Goal: Task Accomplishment & Management: Complete application form

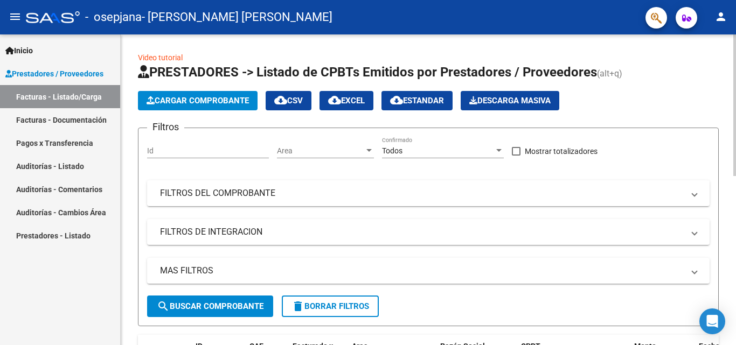
click at [199, 93] on button "Cargar Comprobante" at bounding box center [198, 100] width 120 height 19
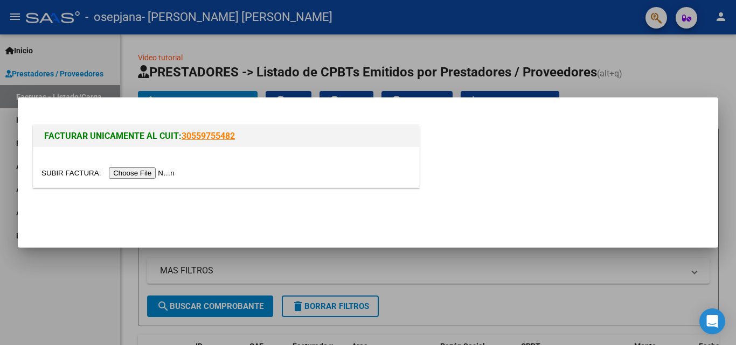
click at [153, 169] on input "file" at bounding box center [109, 172] width 136 height 11
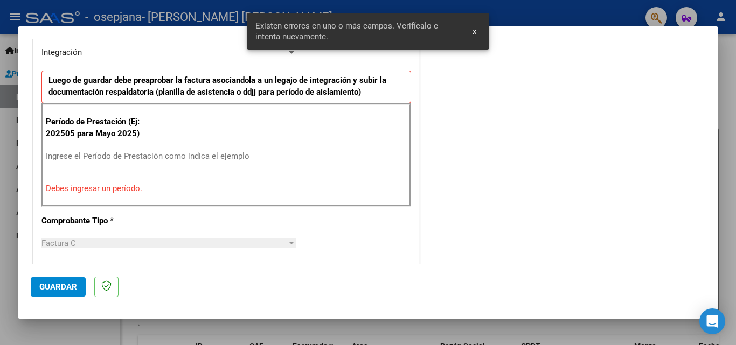
scroll to position [323, 0]
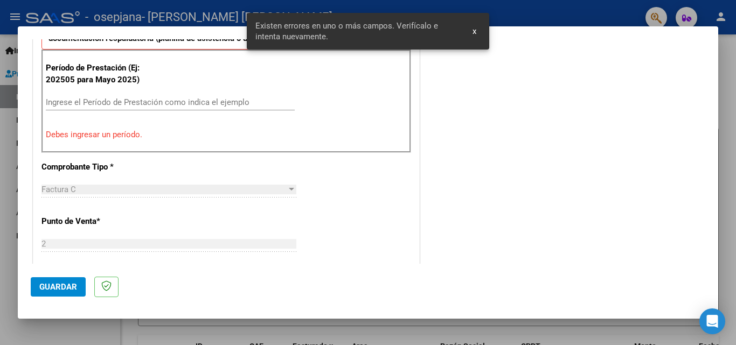
click at [121, 102] on input "Ingrese el Período de Prestación como indica el ejemplo" at bounding box center [170, 102] width 249 height 10
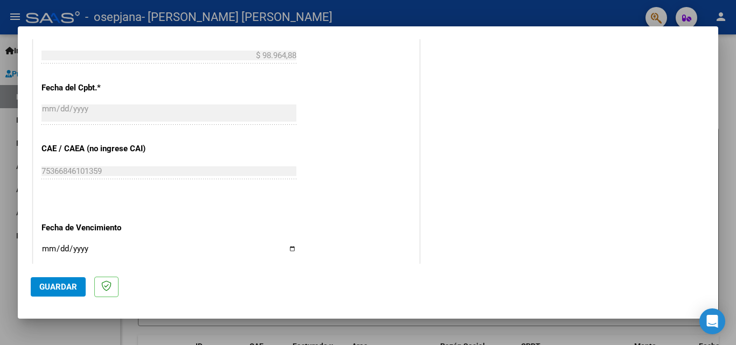
scroll to position [723, 0]
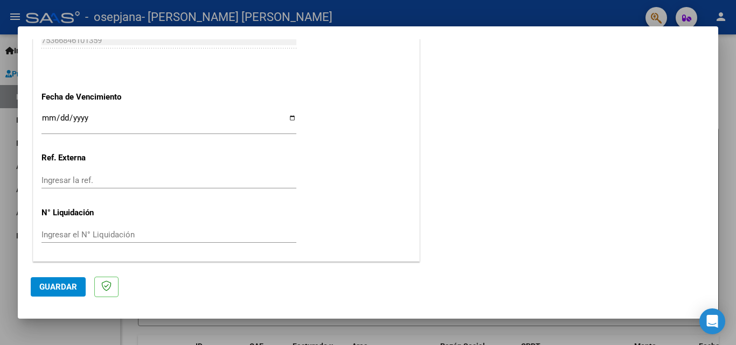
type input "202508"
click at [53, 288] on span "Guardar" at bounding box center [58, 287] width 38 height 10
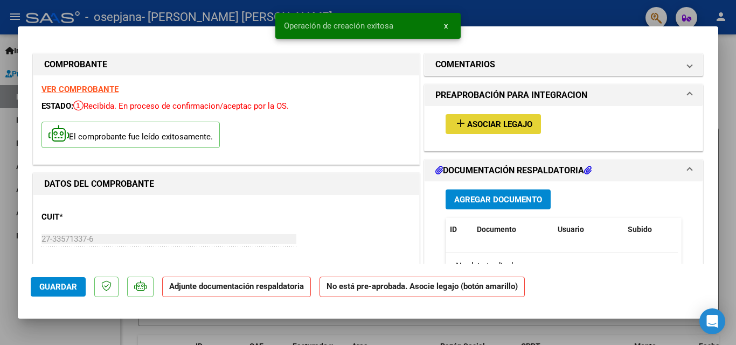
click at [508, 127] on span "Asociar Legajo" at bounding box center [499, 125] width 65 height 10
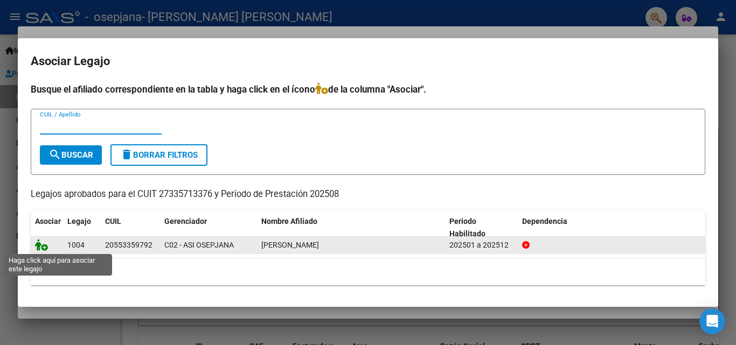
click at [40, 243] on icon at bounding box center [41, 245] width 13 height 12
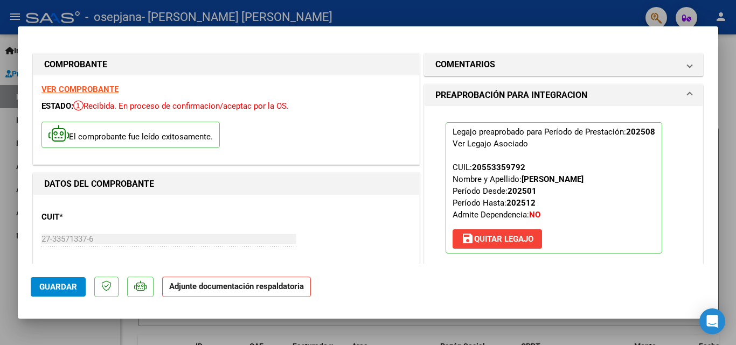
click at [268, 291] on strong "Adjunte documentación respaldatoria" at bounding box center [236, 287] width 135 height 10
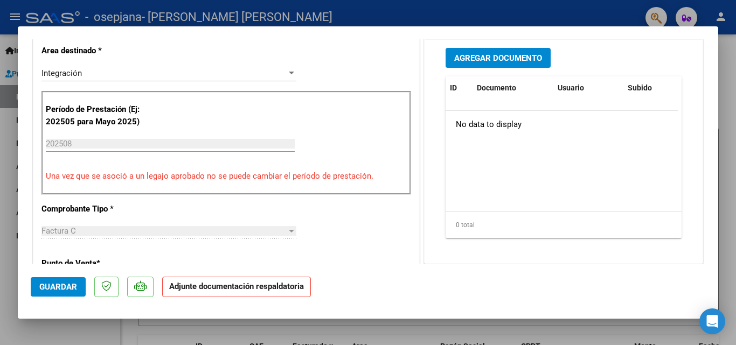
scroll to position [108, 0]
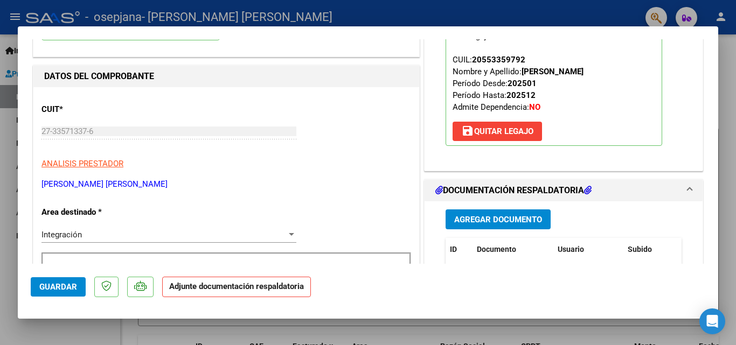
click at [495, 230] on div "Agregar Documento ID Documento Usuario Subido Acción No data to display 0 total…" at bounding box center [563, 308] width 252 height 215
click at [471, 216] on span "Agregar Documento" at bounding box center [498, 220] width 88 height 10
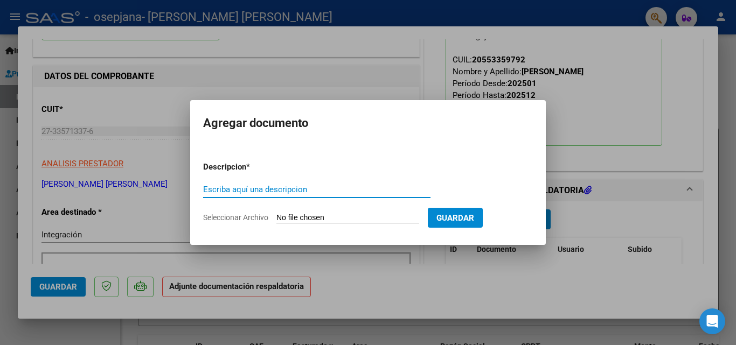
click at [260, 193] on input "Escriba aquí una descripcion" at bounding box center [316, 190] width 227 height 10
type input "planilla asistencia"
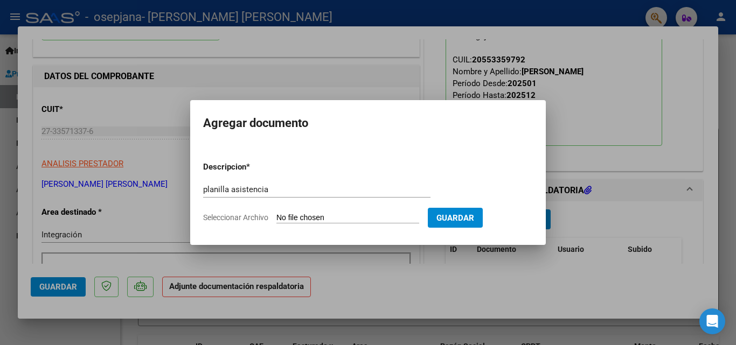
click at [286, 216] on input "Seleccionar Archivo" at bounding box center [347, 218] width 143 height 10
click at [370, 218] on input "Seleccionar Archivo" at bounding box center [347, 218] width 143 height 10
type input "C:\fakepath\planilla.jpeg"
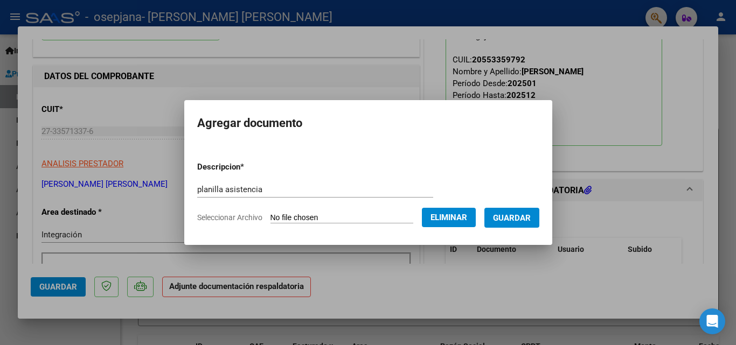
click at [515, 217] on span "Guardar" at bounding box center [512, 218] width 38 height 10
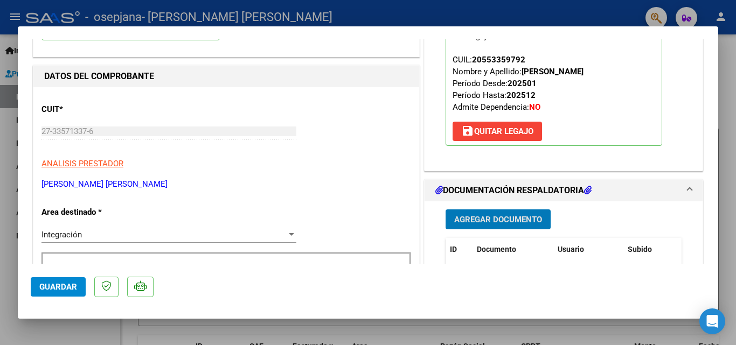
scroll to position [215, 0]
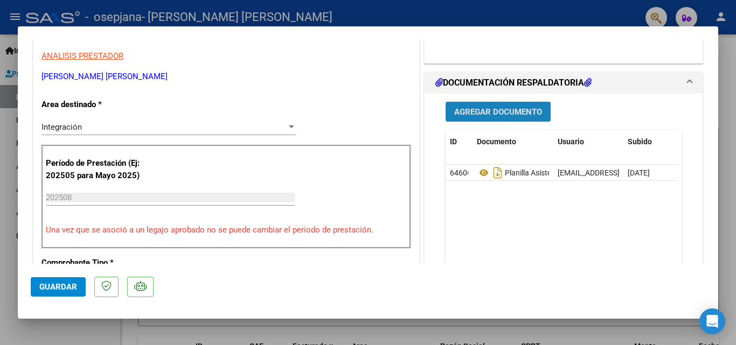
click at [505, 108] on span "Agregar Documento" at bounding box center [498, 112] width 88 height 10
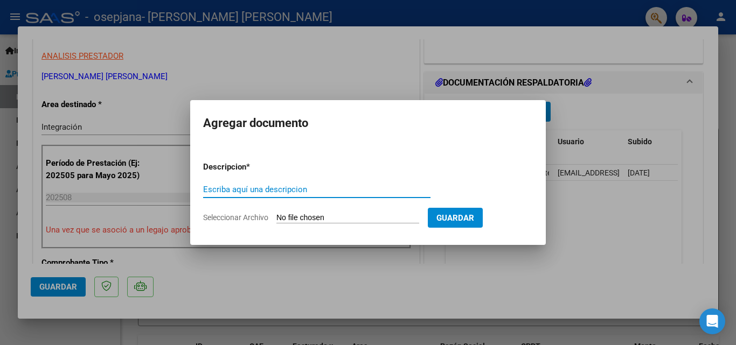
click at [286, 191] on input "Escriba aquí una descripcion" at bounding box center [316, 190] width 227 height 10
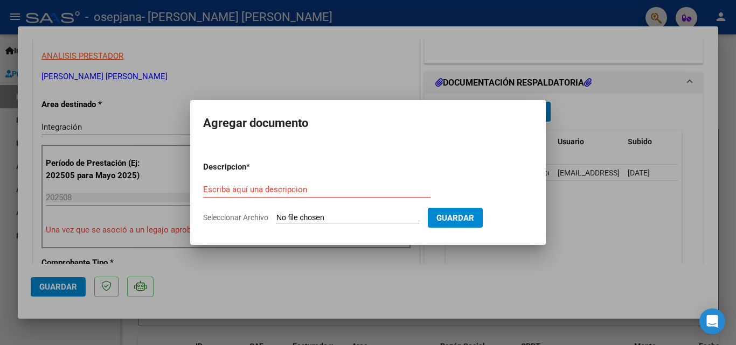
click at [303, 218] on input "Seleccionar Archivo" at bounding box center [347, 218] width 143 height 10
type input "C:\fakepath\cae.png"
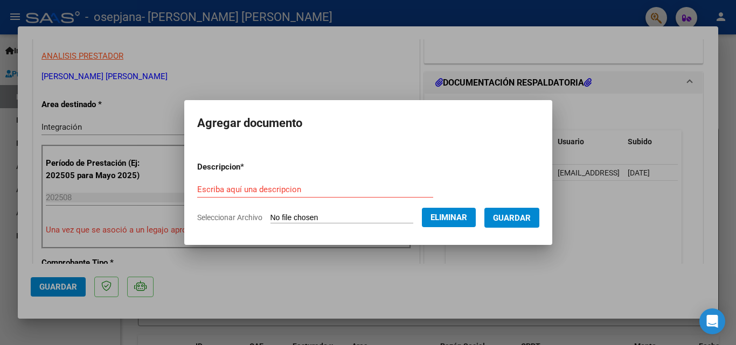
click at [274, 189] on input "Escriba aquí una descripcion" at bounding box center [315, 190] width 236 height 10
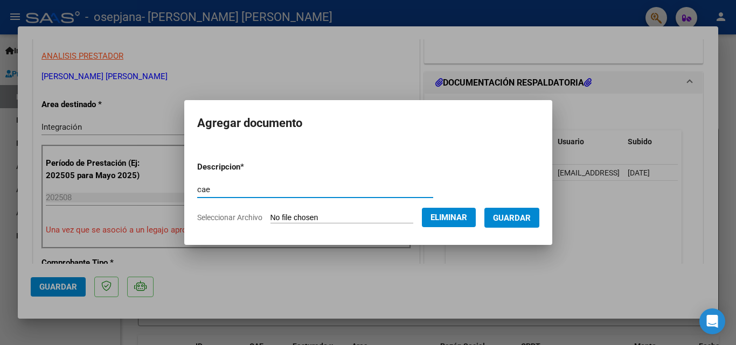
type input "cae"
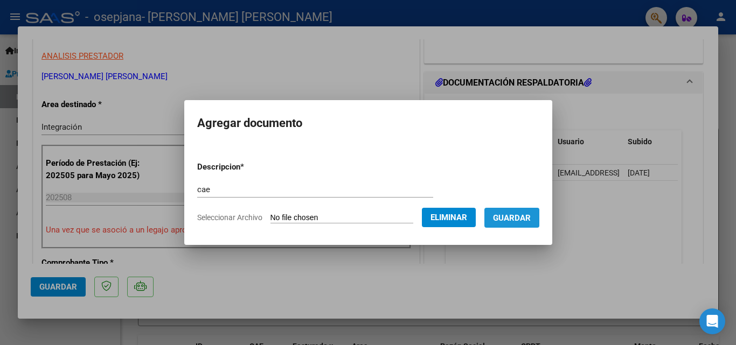
click at [530, 220] on span "Guardar" at bounding box center [512, 218] width 38 height 10
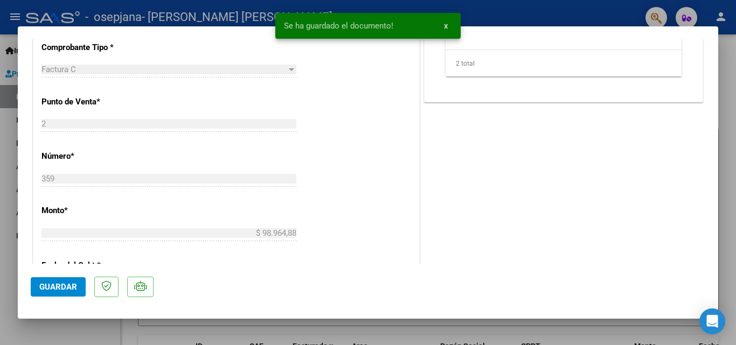
scroll to position [646, 0]
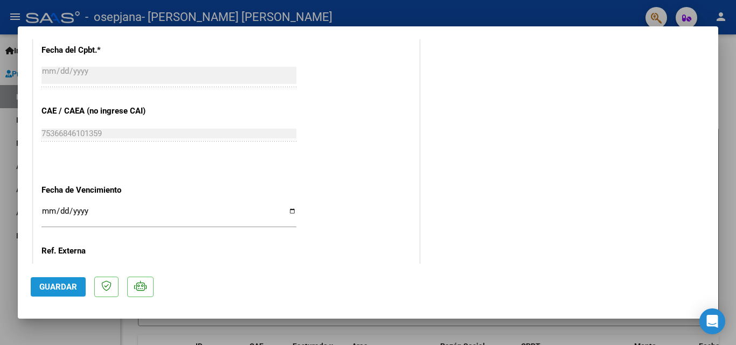
click at [64, 291] on span "Guardar" at bounding box center [58, 287] width 38 height 10
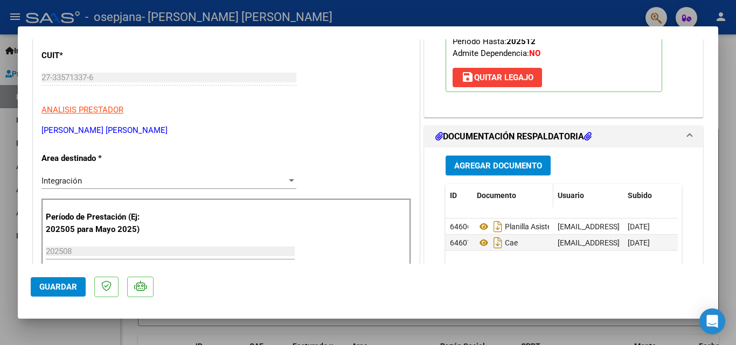
scroll to position [0, 0]
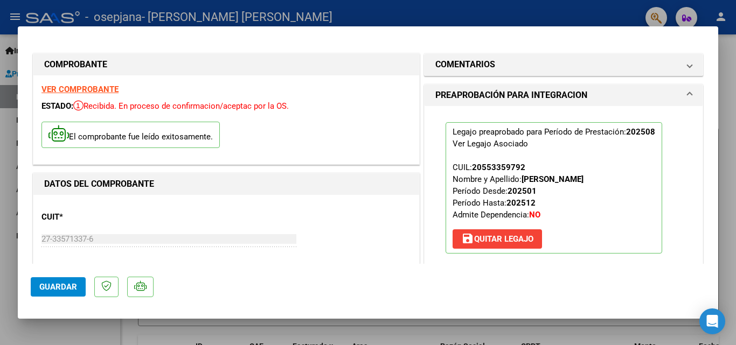
click at [424, 35] on mat-dialog-container "COMPROBANTE VER COMPROBANTE ESTADO: Recibida. En proceso de confirmacion/acepta…" at bounding box center [368, 172] width 700 height 292
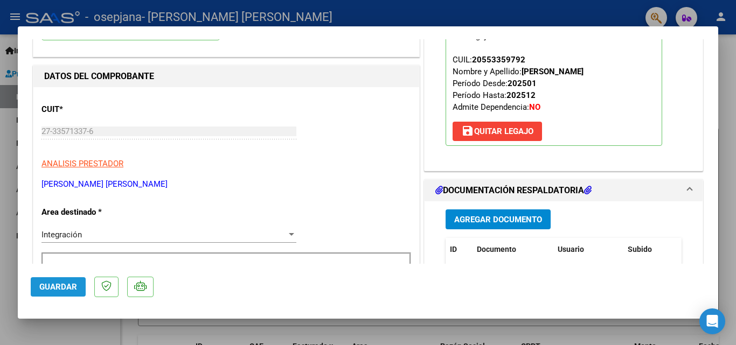
click at [64, 288] on span "Guardar" at bounding box center [58, 287] width 38 height 10
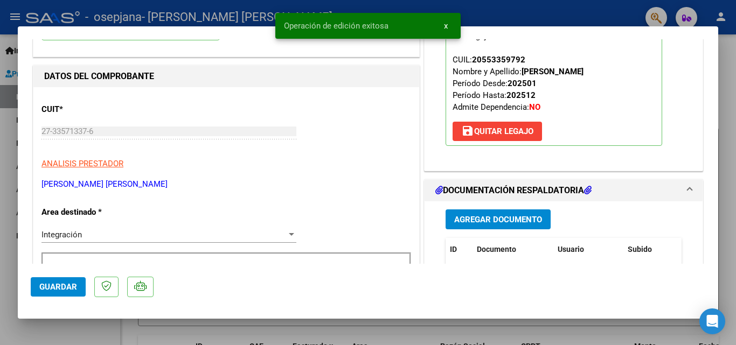
click at [449, 24] on button "x" at bounding box center [445, 25] width 21 height 19
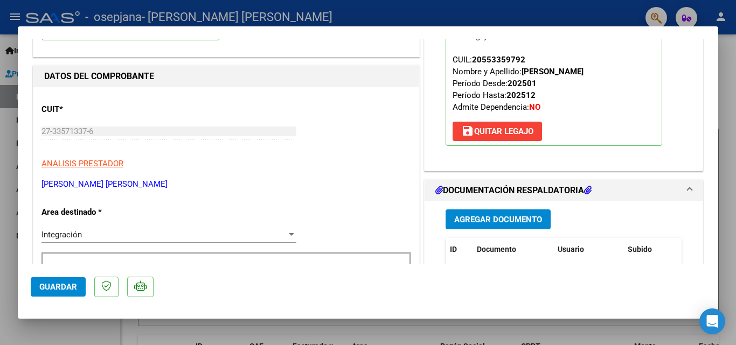
click at [728, 77] on div at bounding box center [368, 172] width 736 height 345
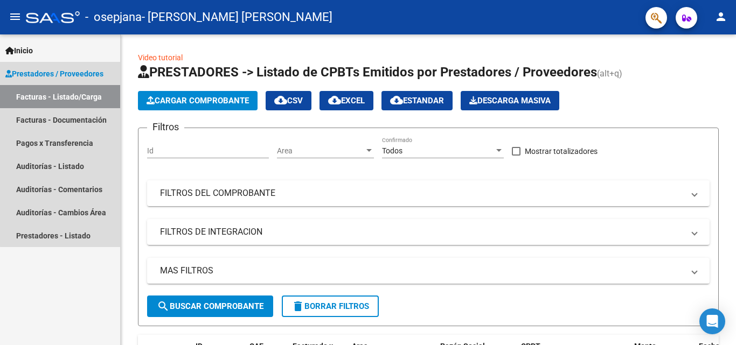
click at [68, 92] on link "Facturas - Listado/Carga" at bounding box center [60, 96] width 120 height 23
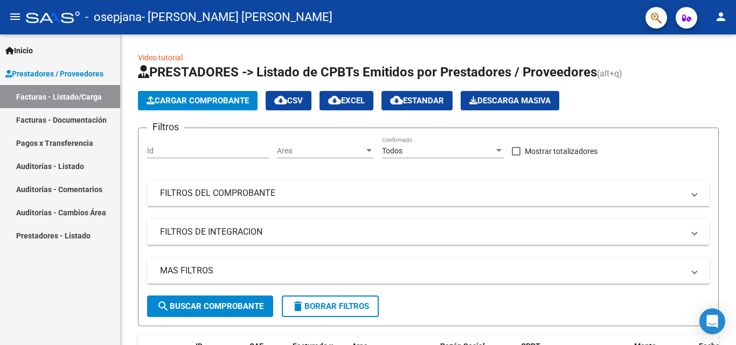
click at [68, 92] on link "Facturas - Listado/Carga" at bounding box center [60, 96] width 120 height 23
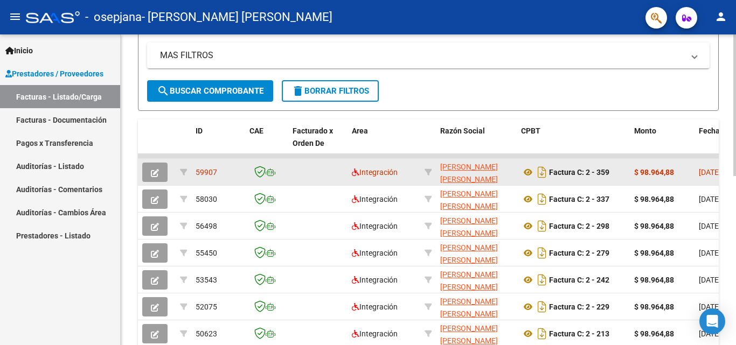
drag, startPoint x: 642, startPoint y: 169, endPoint x: 616, endPoint y: 165, distance: 26.1
click at [616, 165] on div "Factura C: 2 - 359" at bounding box center [573, 172] width 104 height 17
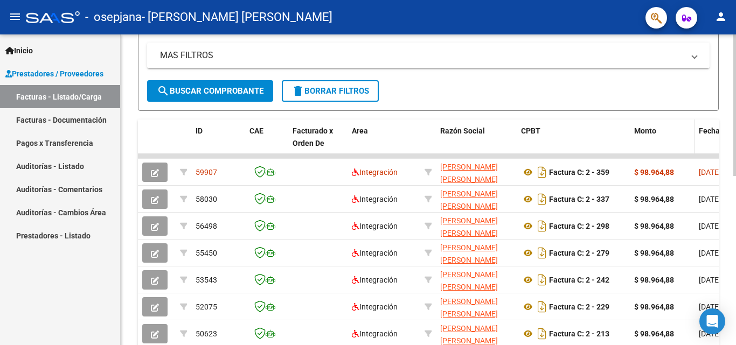
click at [681, 121] on datatable-header-cell "Monto" at bounding box center [662, 143] width 65 height 47
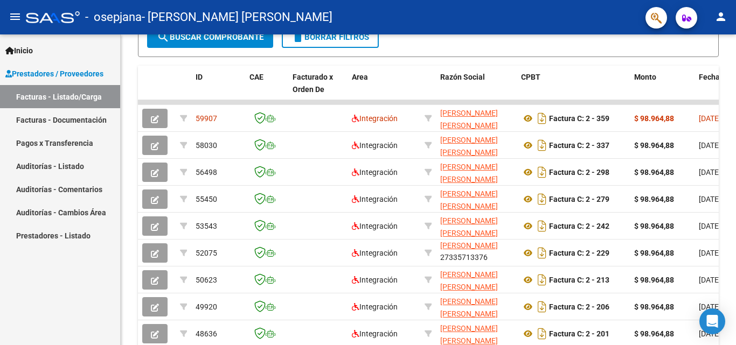
click at [67, 292] on div "Inicio Instructivos Contacto OS Prestadores / Proveedores Facturas - Listado/Ca…" at bounding box center [60, 189] width 120 height 311
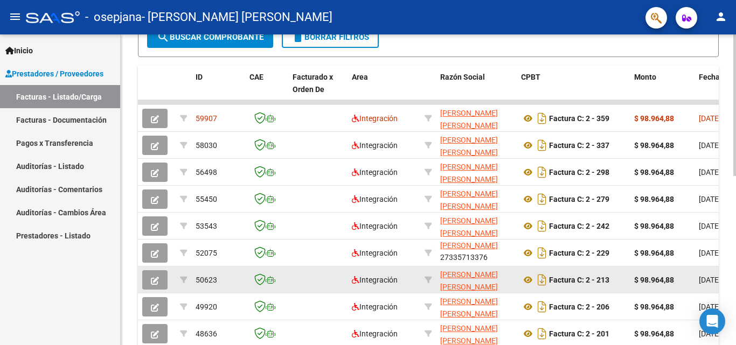
drag, startPoint x: 67, startPoint y: 292, endPoint x: 347, endPoint y: 283, distance: 280.7
click at [67, 292] on div "Inicio Instructivos Contacto OS Prestadores / Proveedores Facturas - Listado/Ca…" at bounding box center [60, 189] width 120 height 311
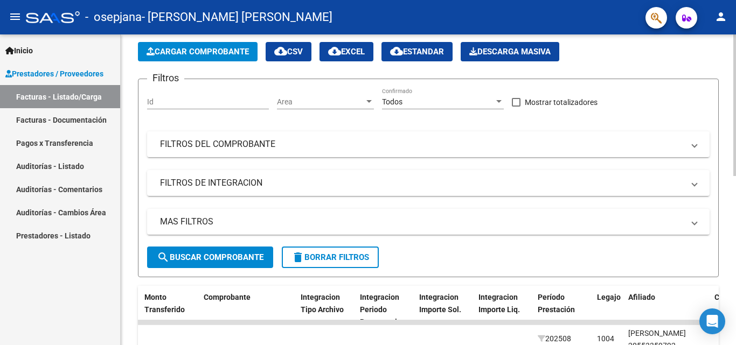
scroll to position [157, 0]
